Goal: Browse casually

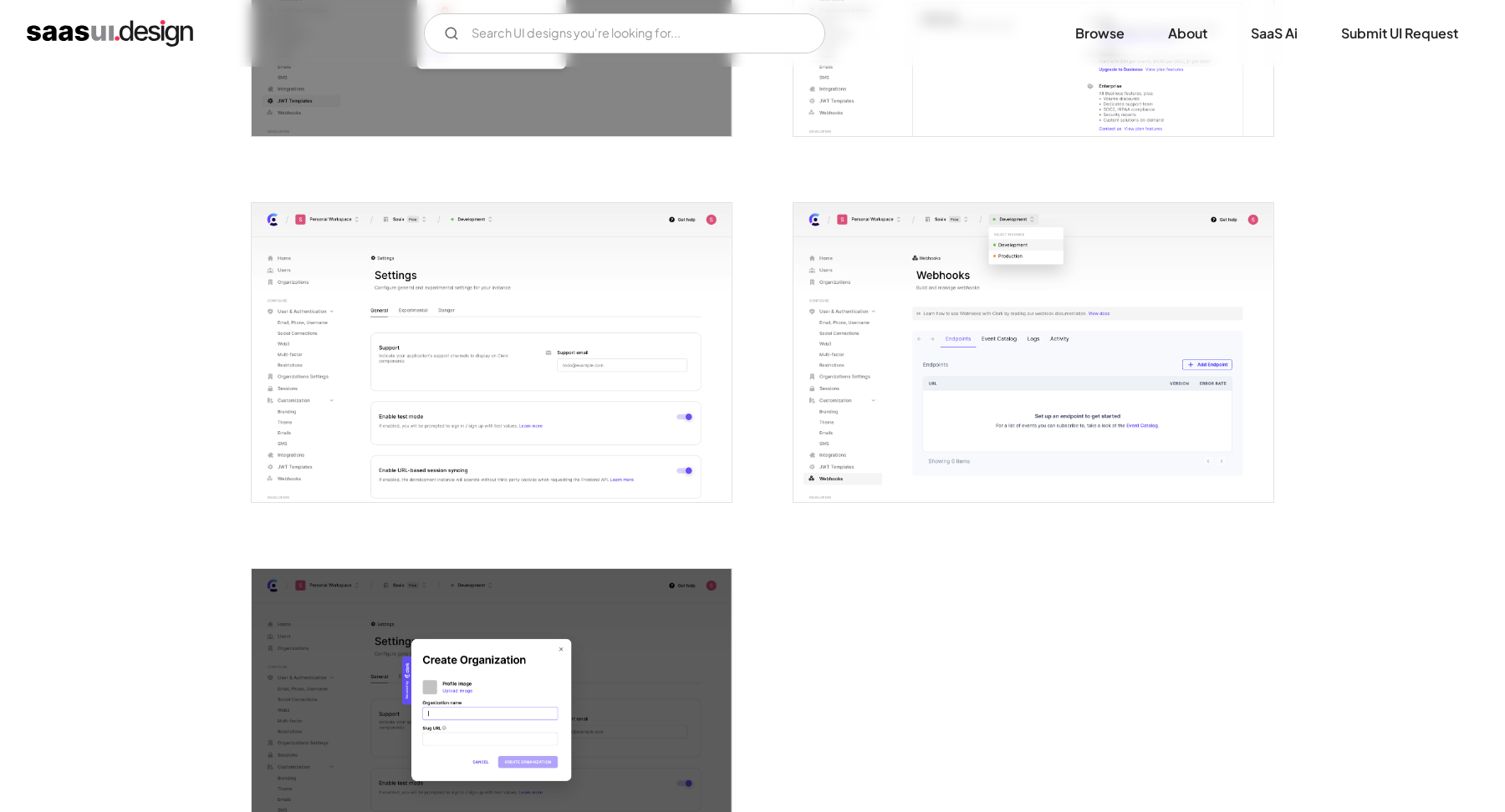
scroll to position [4101, 0]
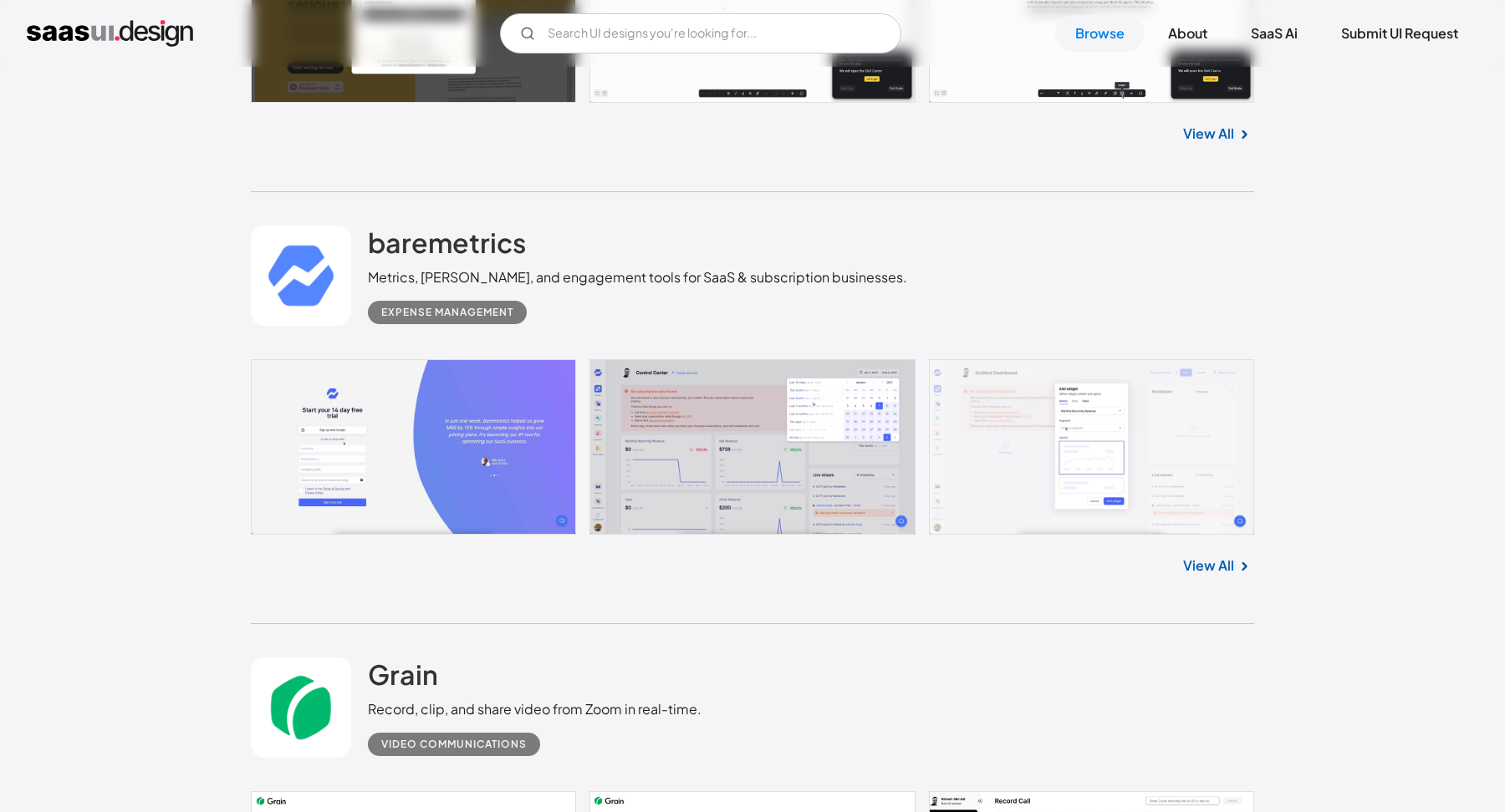
scroll to position [7570, 0]
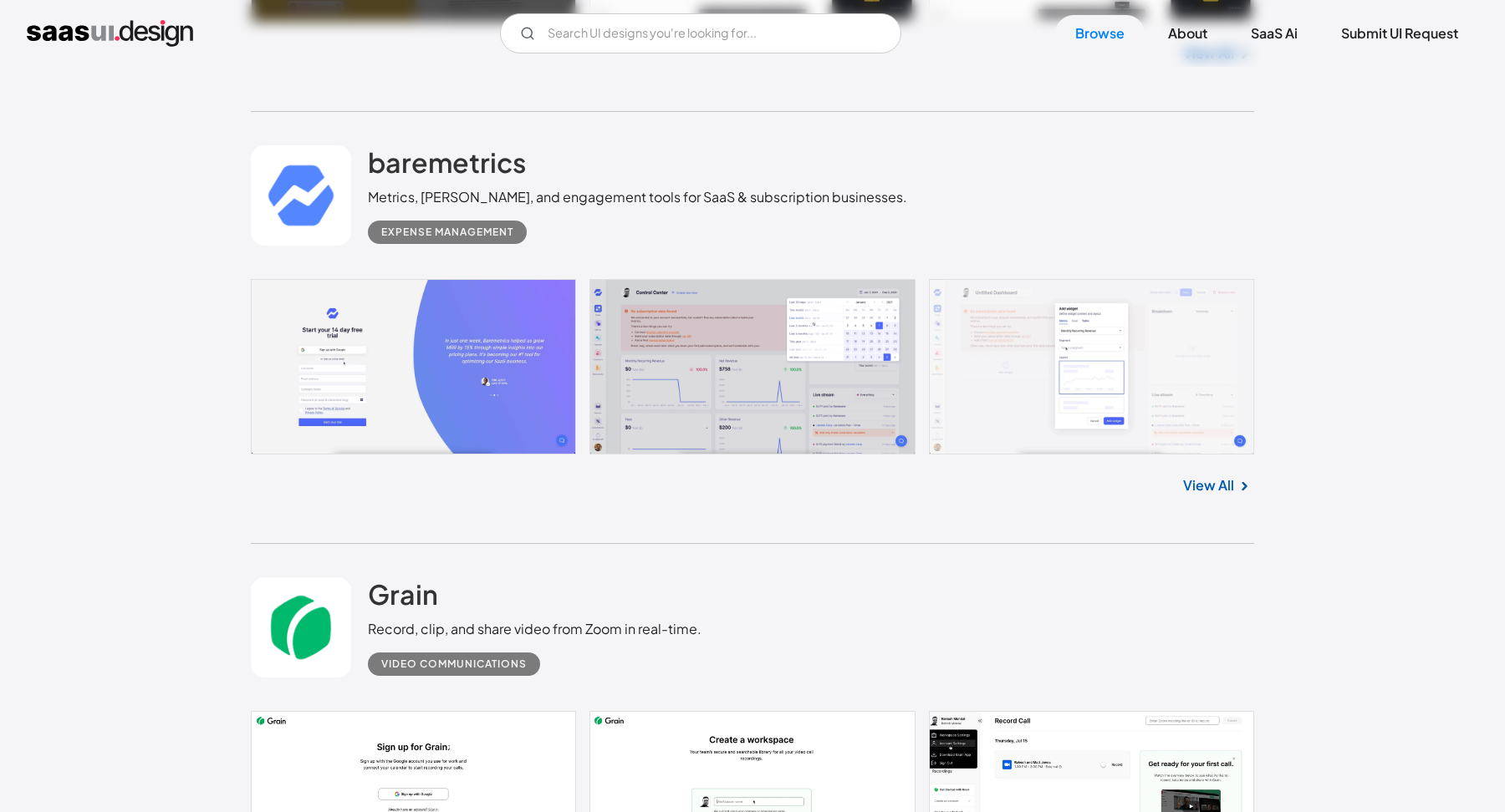
click at [1014, 711] on link at bounding box center [752, 803] width 1003 height 184
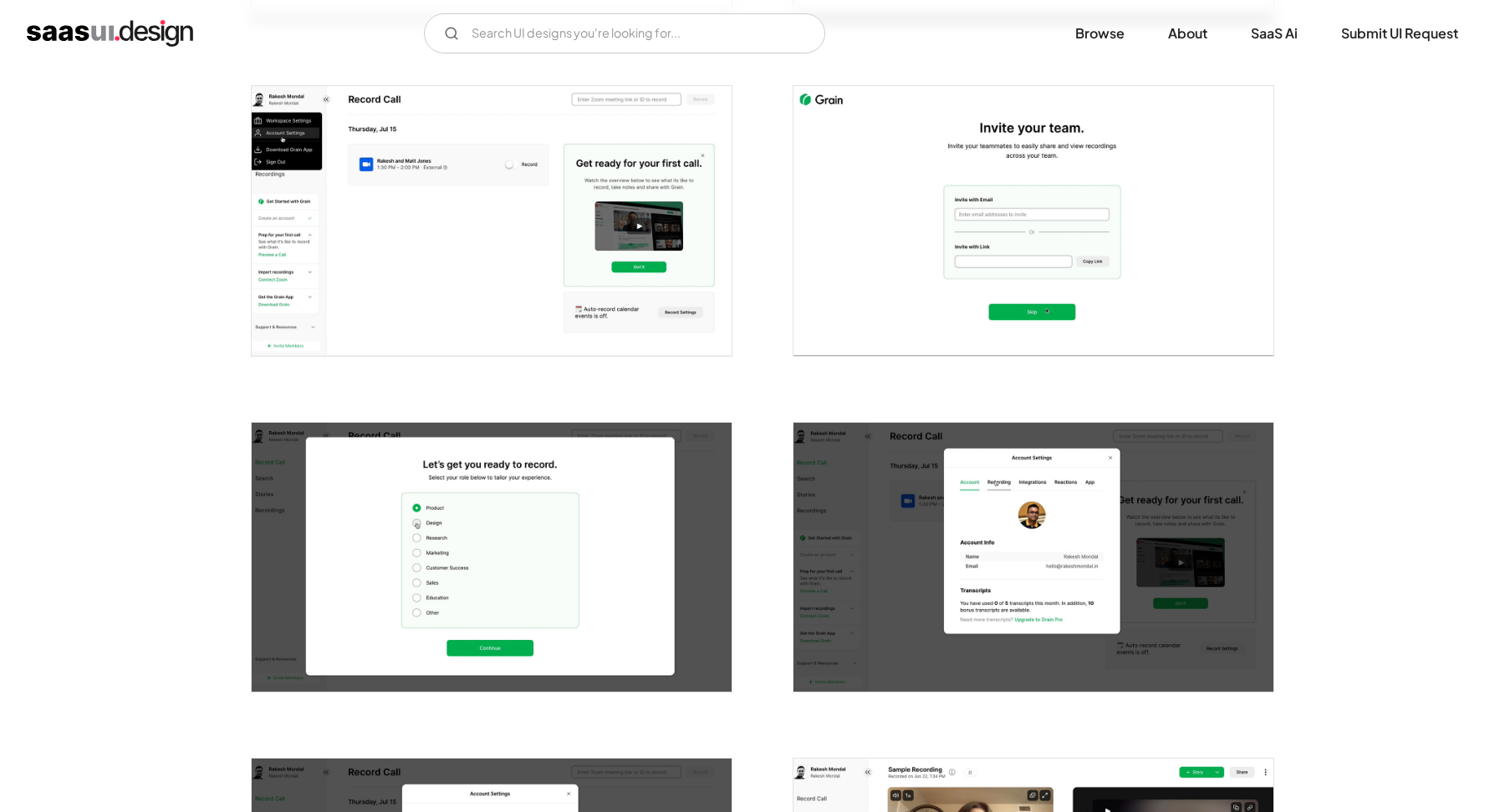
scroll to position [466, 0]
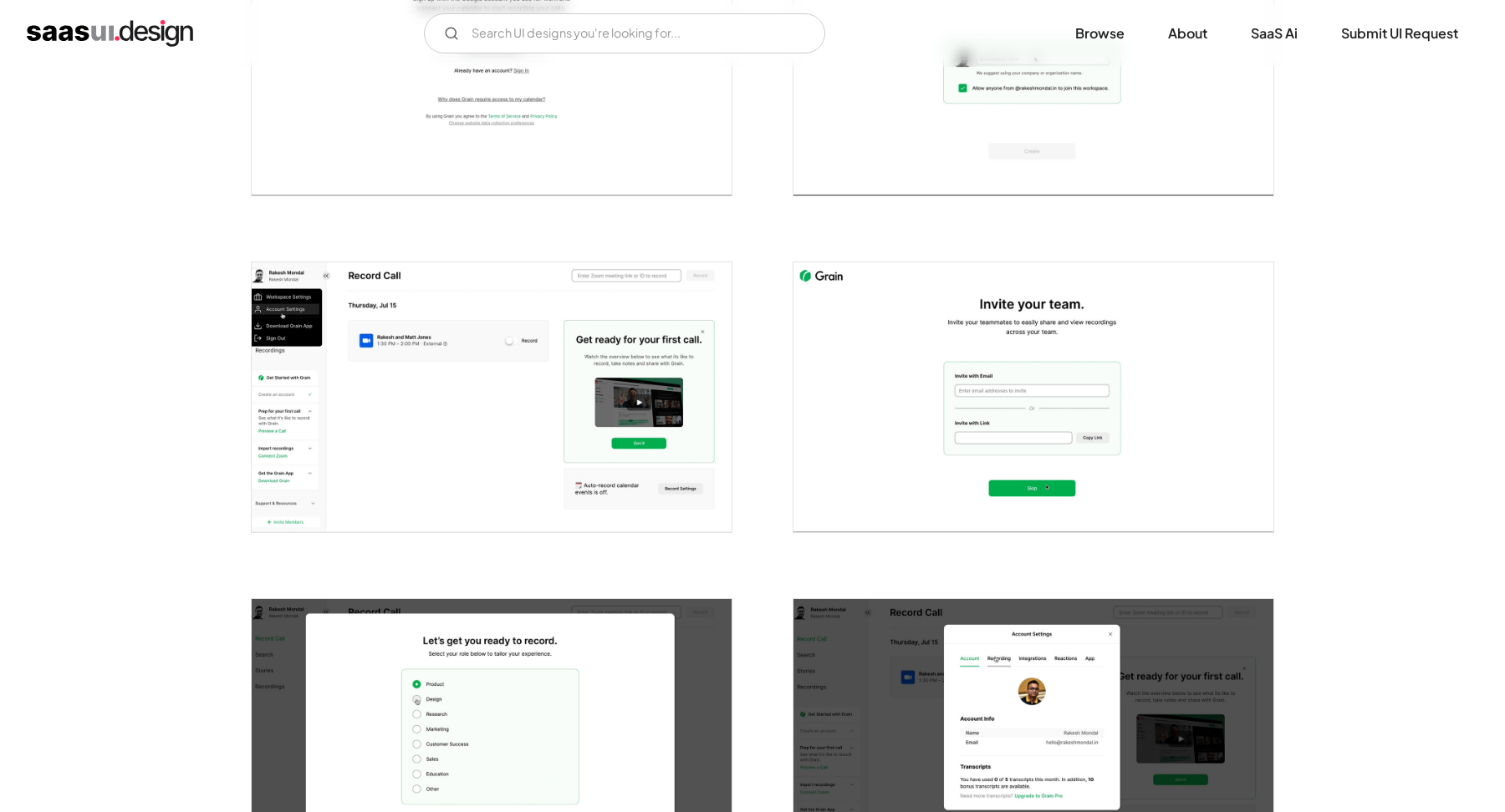
click at [633, 355] on img "open lightbox" at bounding box center [491, 397] width 480 height 270
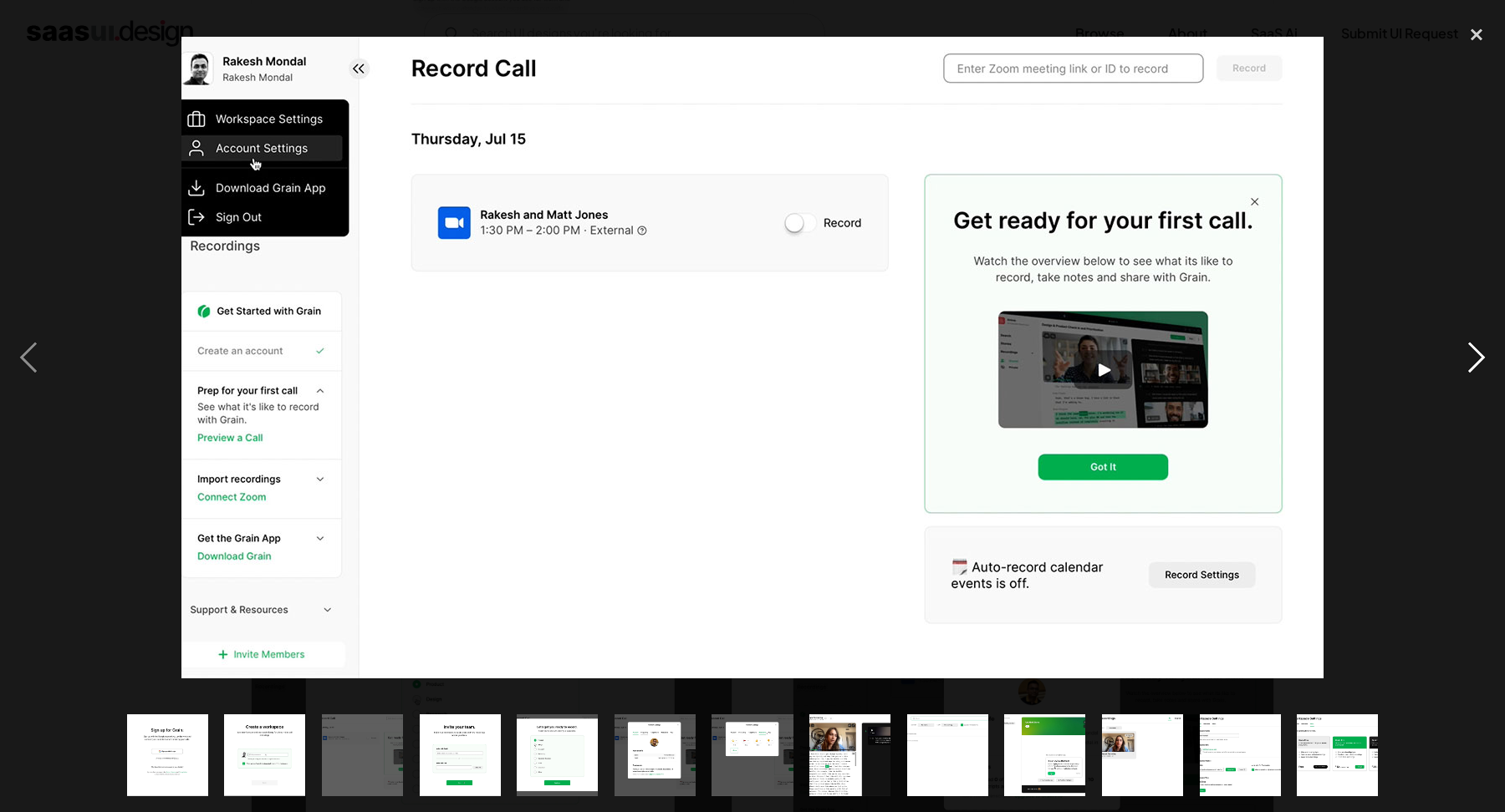
click at [1457, 353] on div "next image" at bounding box center [1476, 356] width 57 height 682
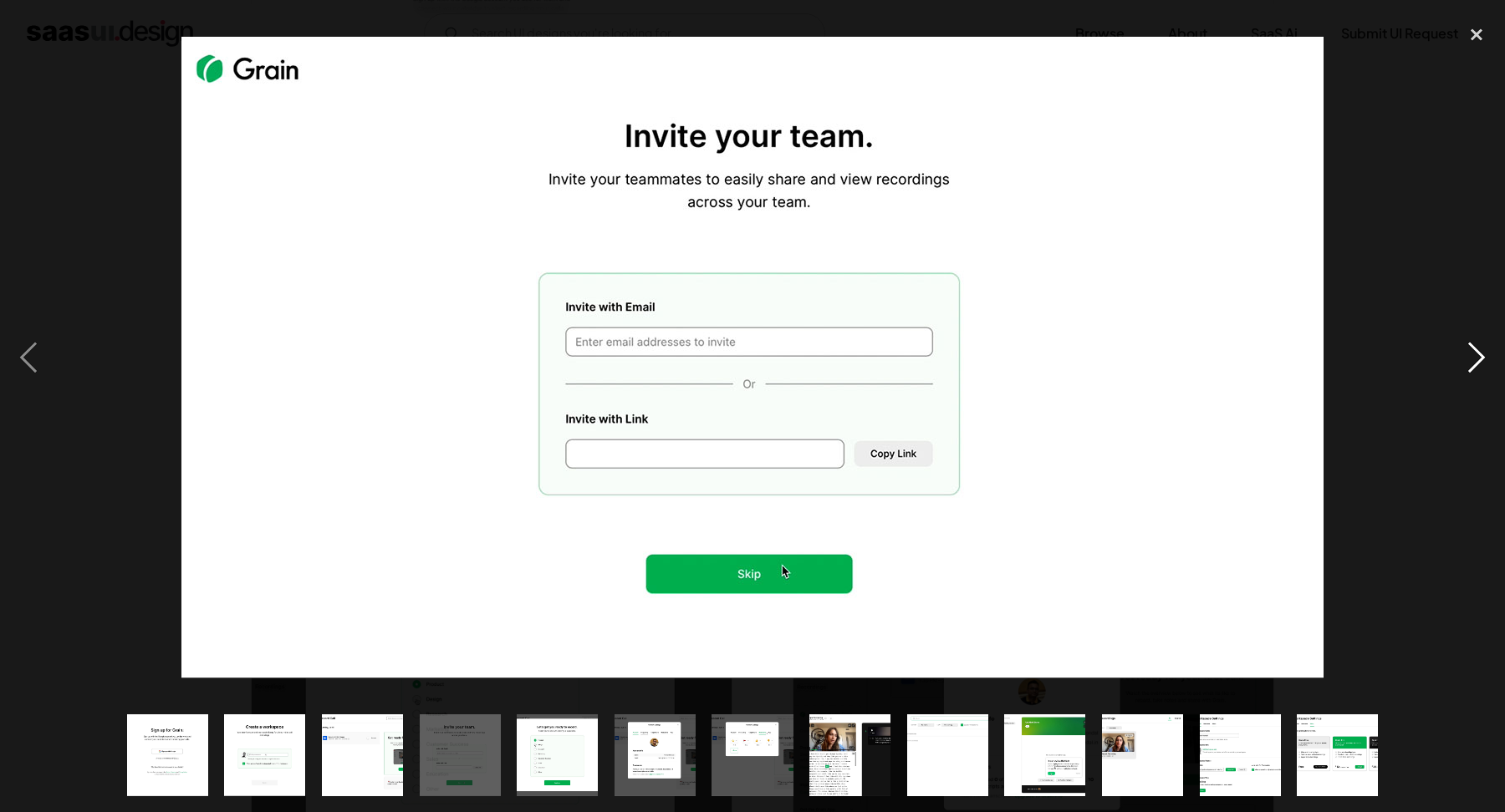
click at [1457, 353] on div "next image" at bounding box center [1476, 356] width 57 height 682
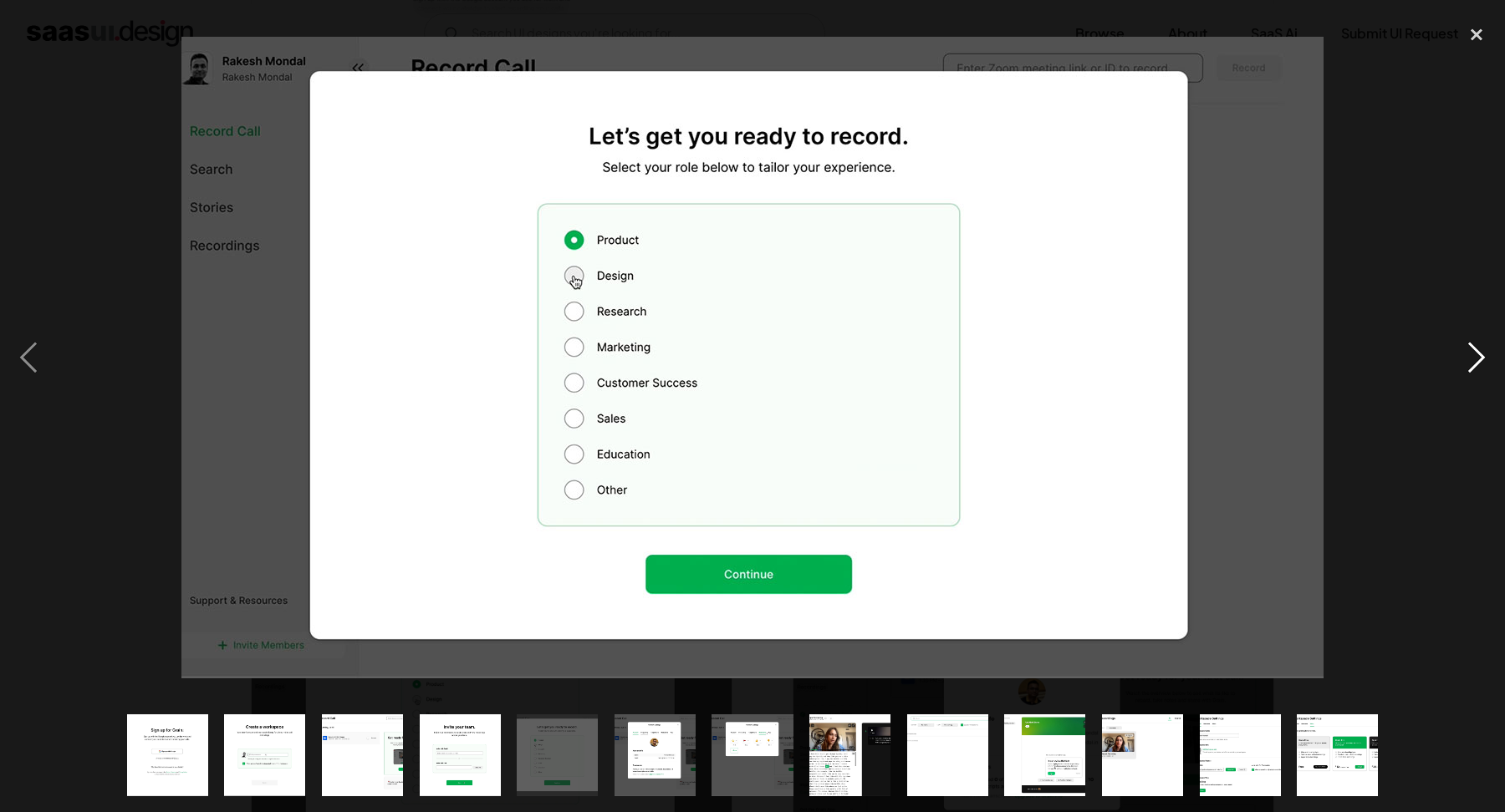
click at [1457, 353] on div "next image" at bounding box center [1476, 356] width 57 height 682
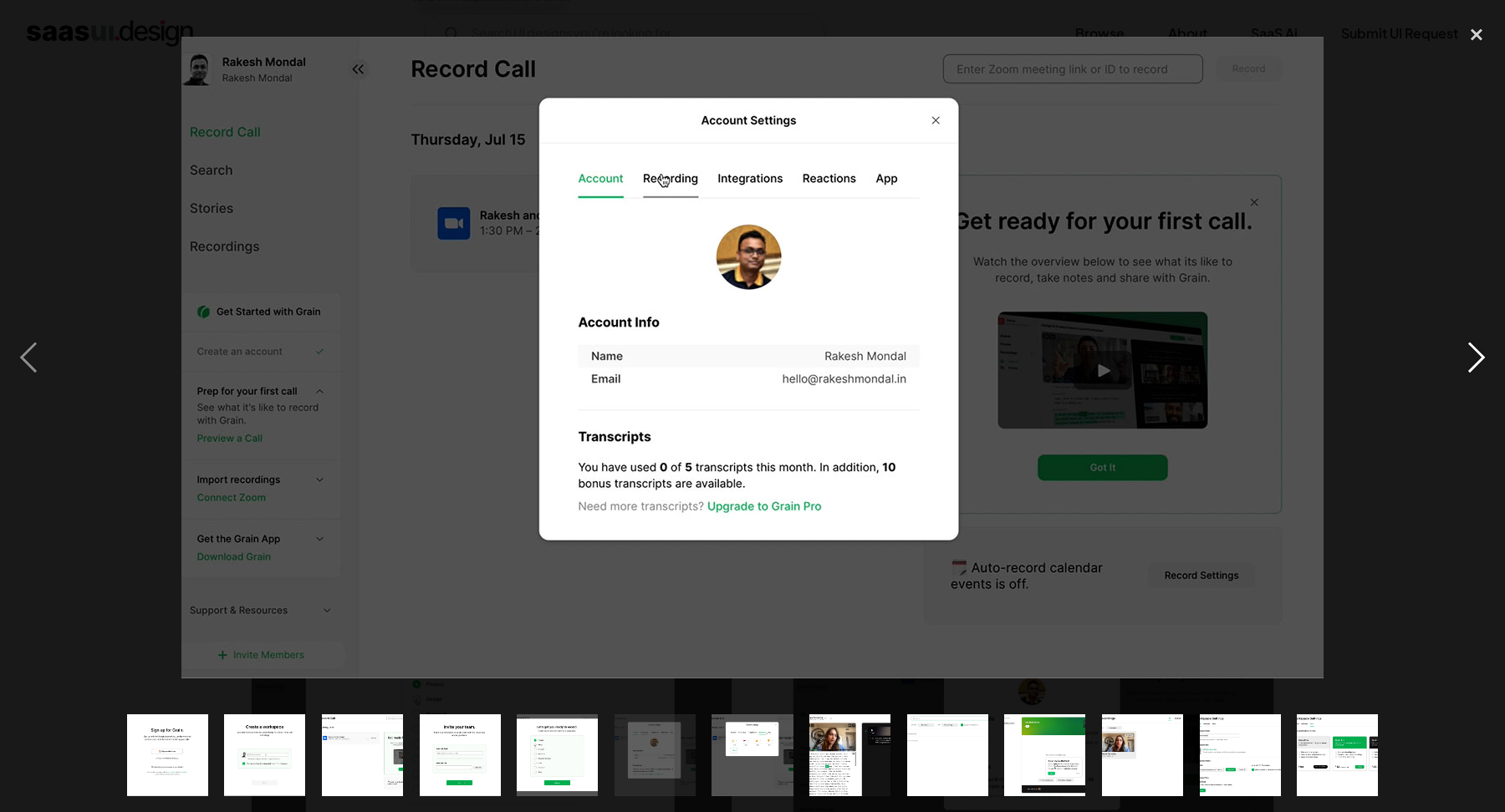
click at [1457, 353] on div "next image" at bounding box center [1476, 356] width 57 height 682
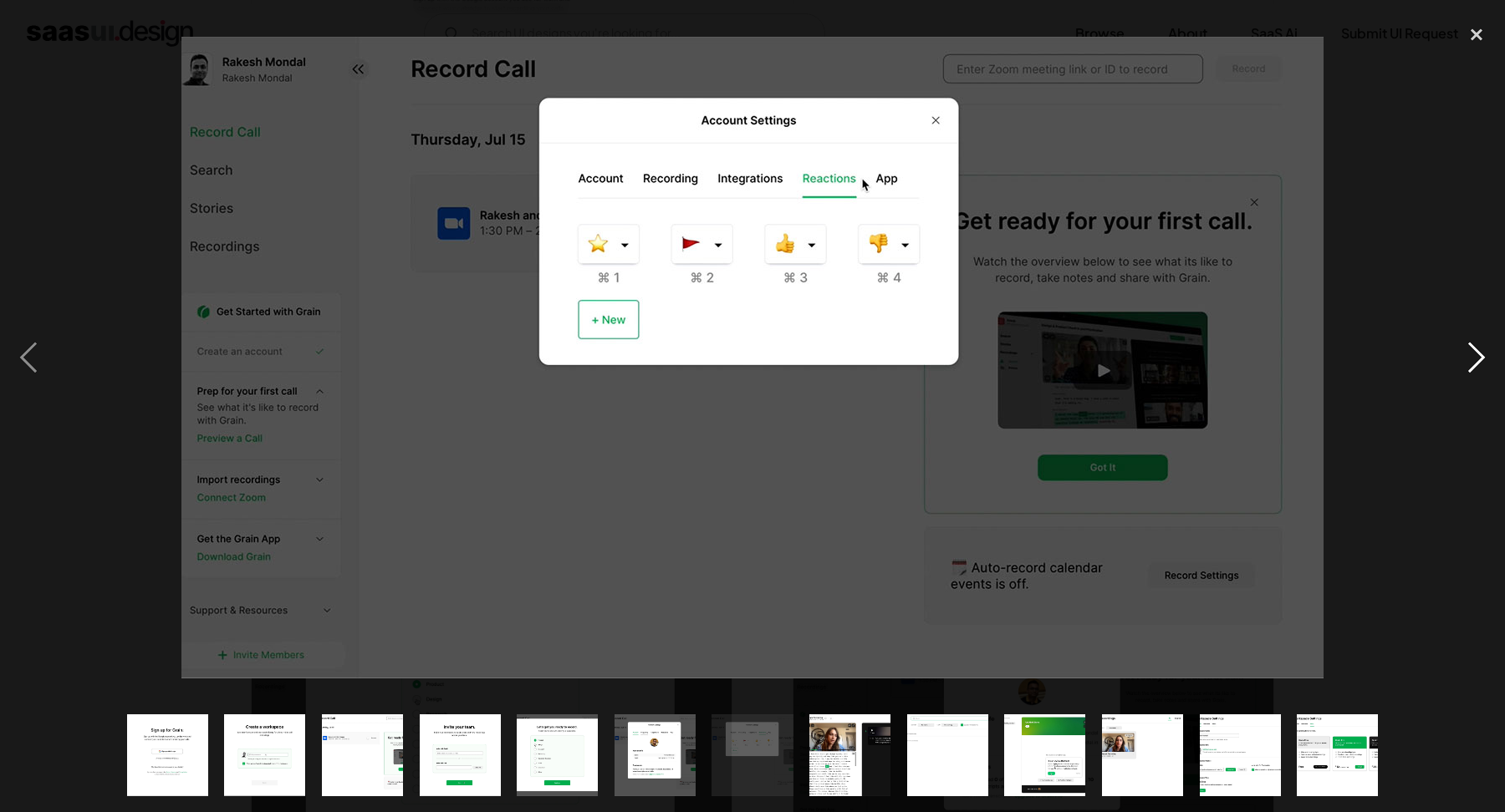
click at [1457, 353] on div "next image" at bounding box center [1476, 356] width 57 height 682
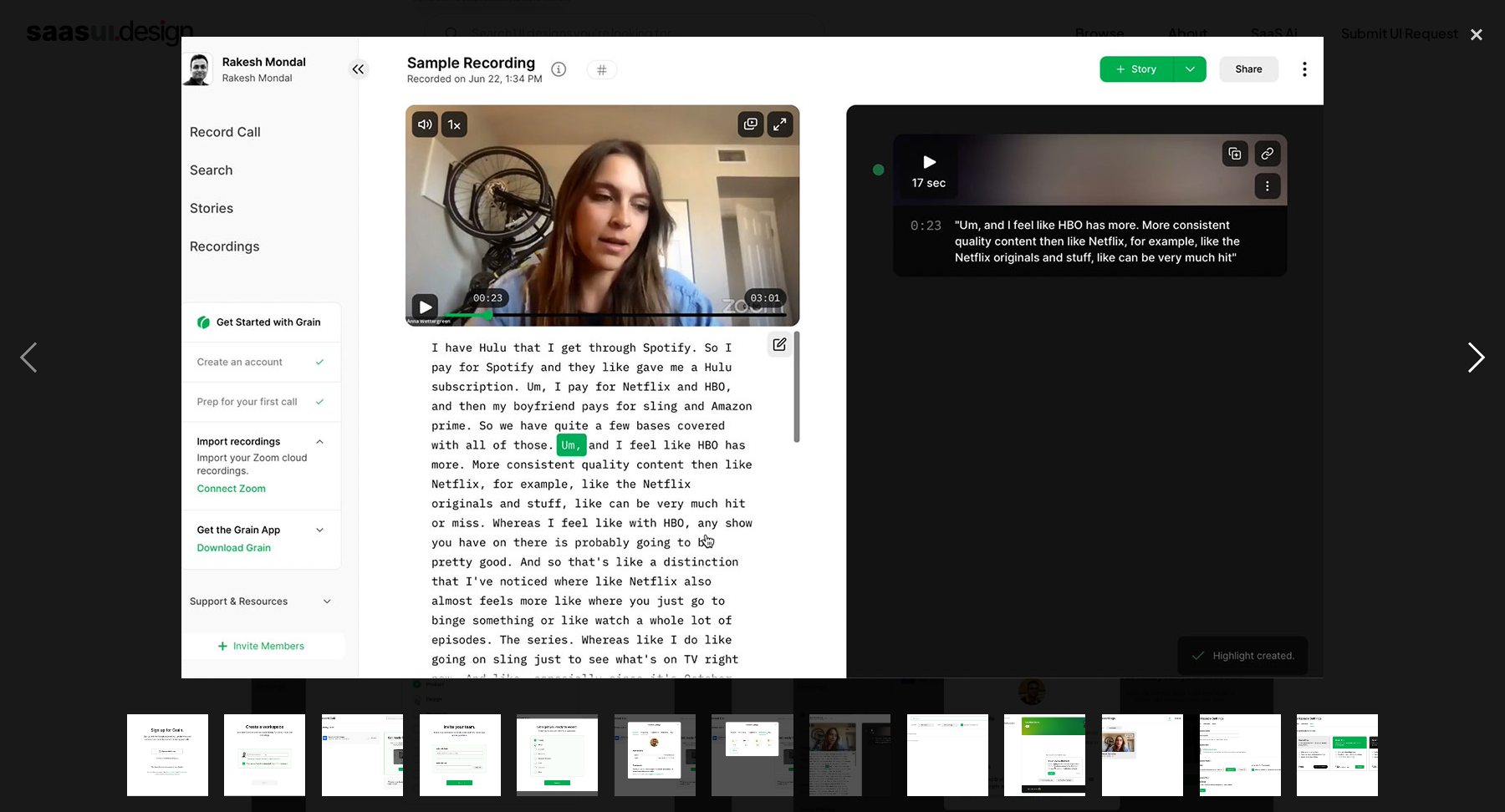
click at [1457, 353] on div "next image" at bounding box center [1476, 356] width 57 height 682
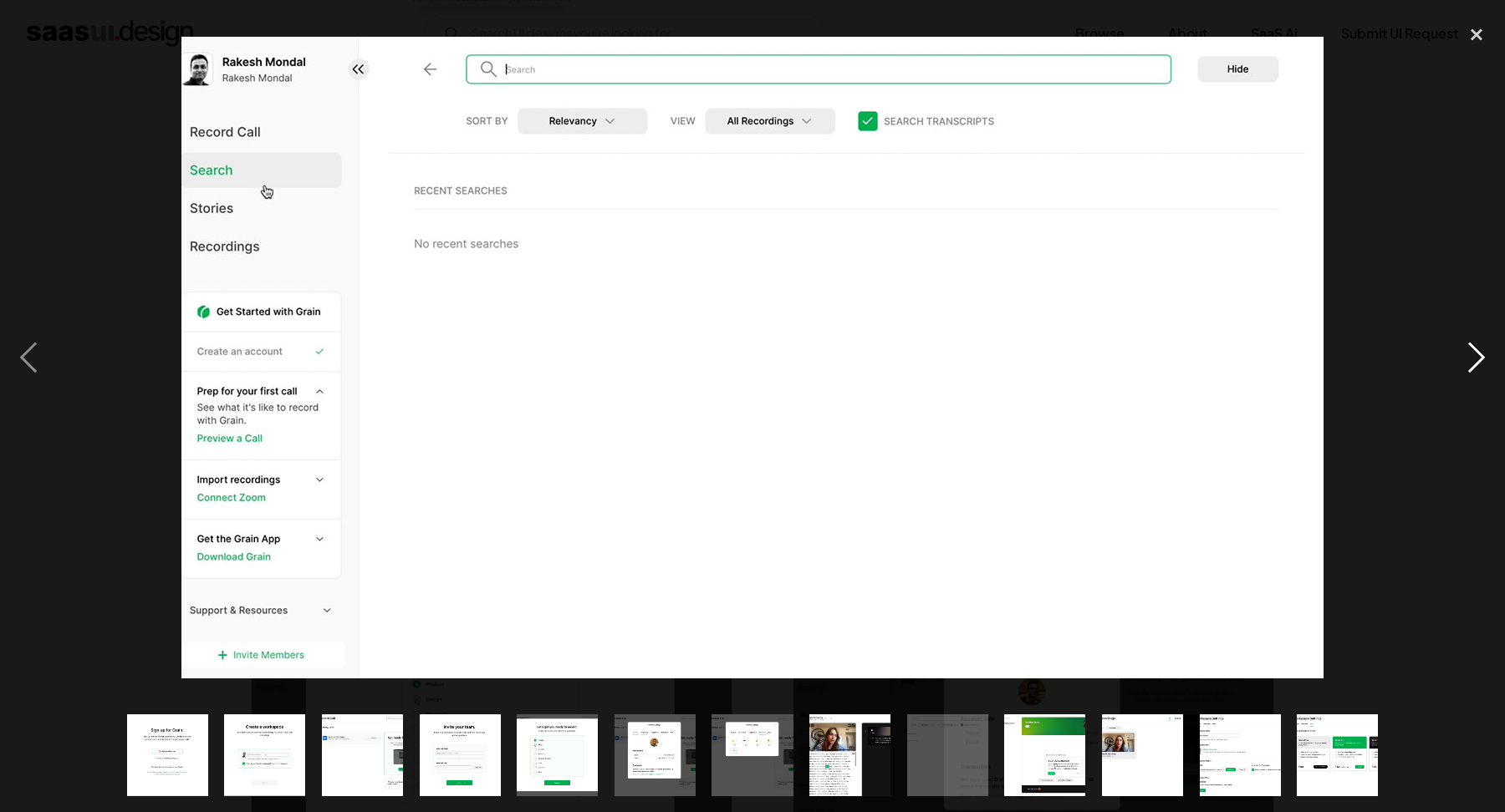
click at [1457, 353] on div "next image" at bounding box center [1476, 356] width 57 height 682
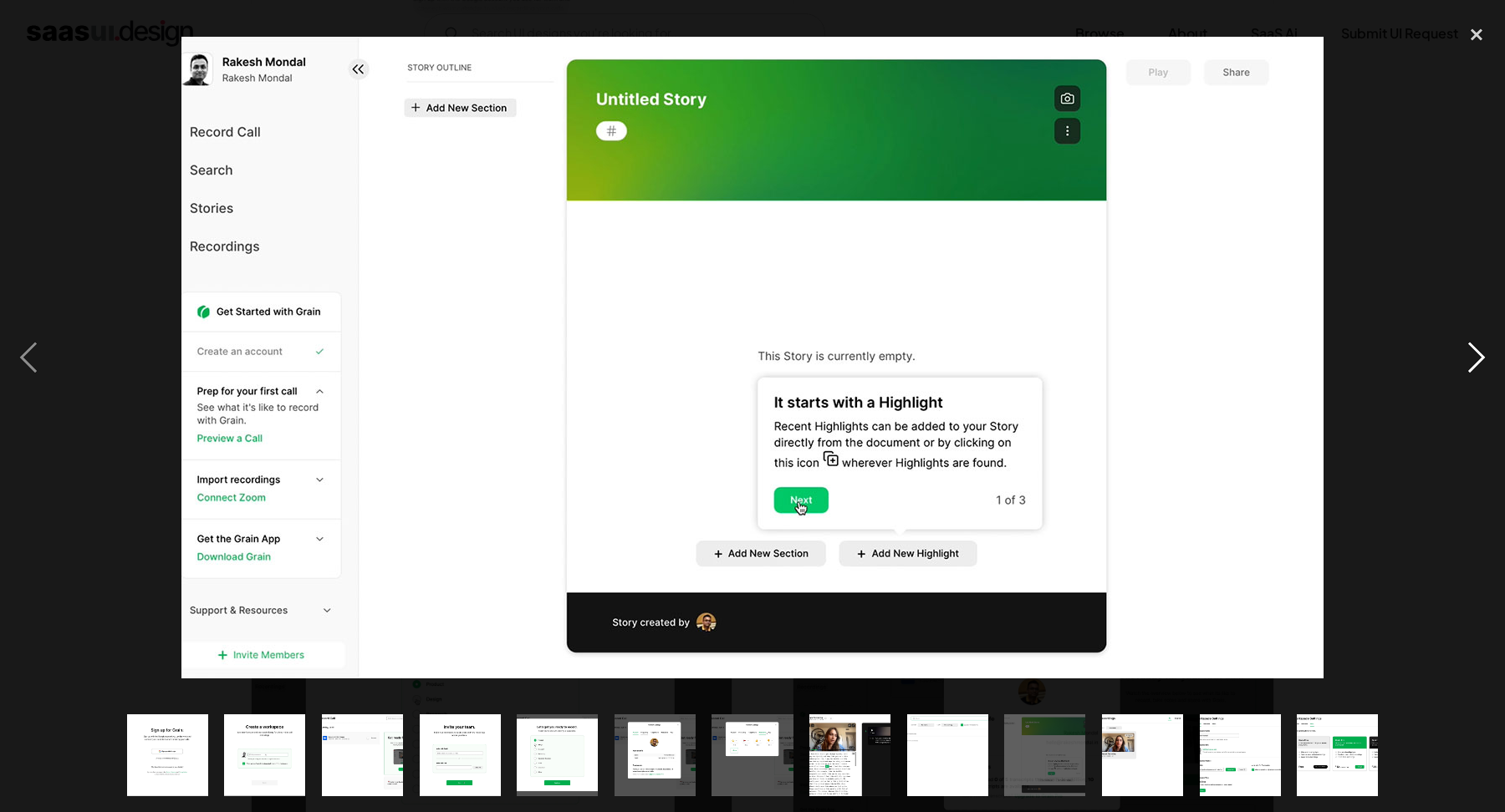
click at [1457, 353] on div "next image" at bounding box center [1476, 356] width 57 height 682
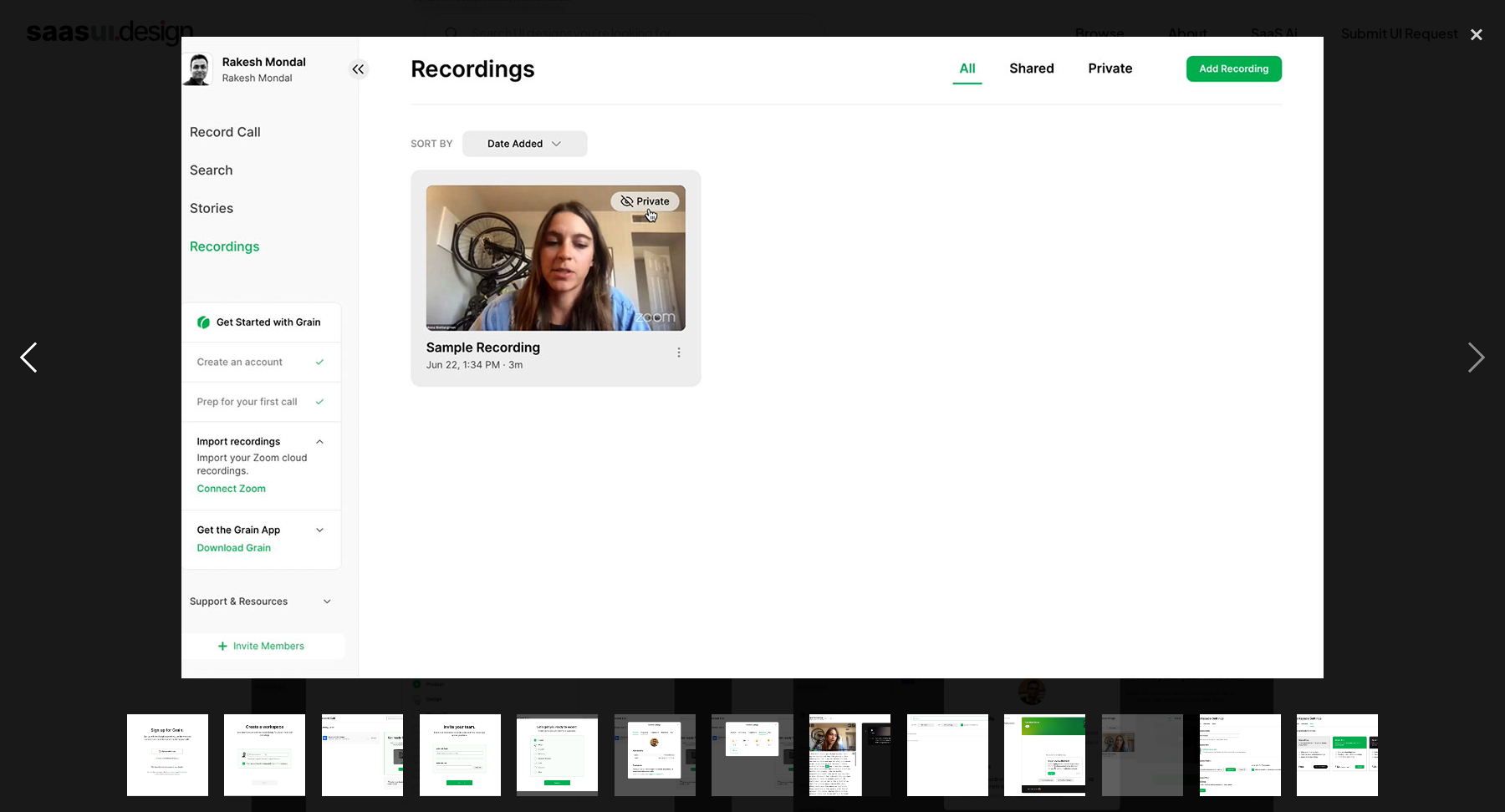
click at [27, 357] on div "previous image" at bounding box center [28, 356] width 57 height 682
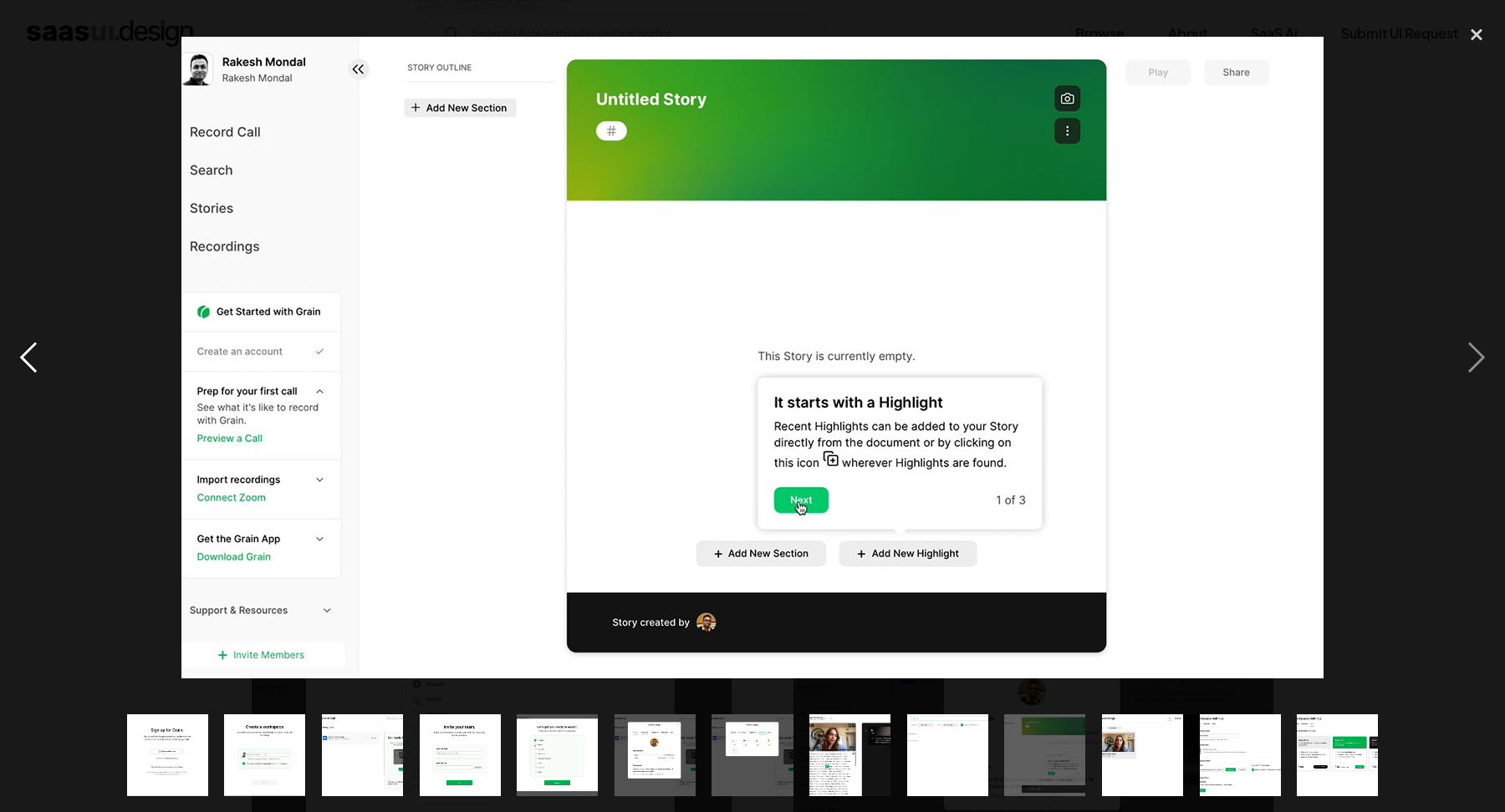
click at [27, 357] on div "previous image" at bounding box center [28, 356] width 57 height 682
